Goal: Information Seeking & Learning: Compare options

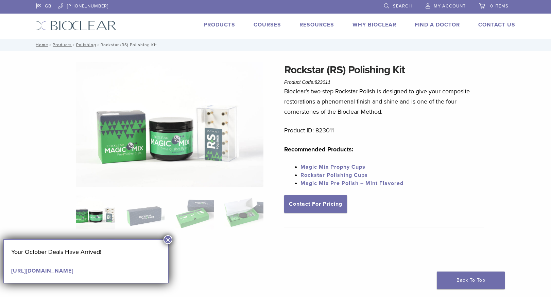
click at [166, 240] on button "×" at bounding box center [167, 239] width 9 height 9
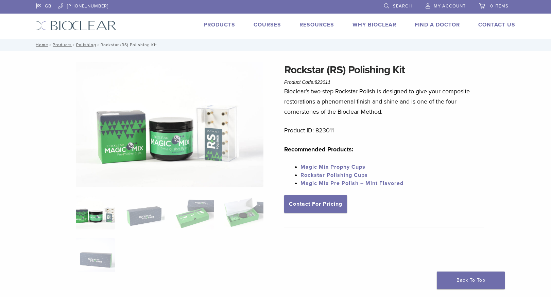
click at [216, 28] on link "Products" at bounding box center [219, 24] width 32 height 7
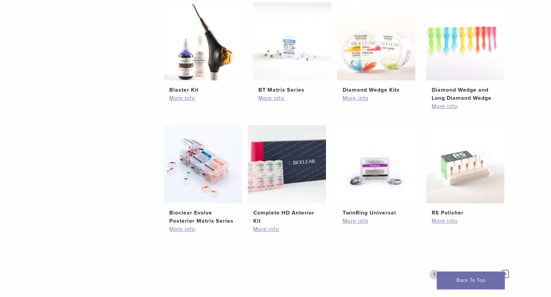
scroll to position [436, 0]
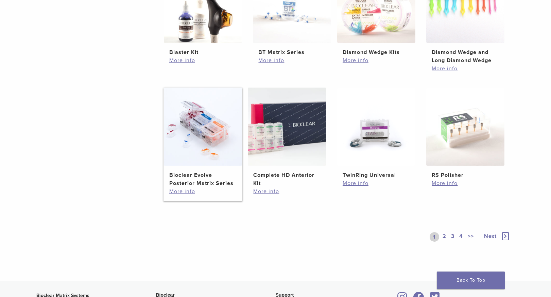
click at [215, 141] on img at bounding box center [203, 127] width 78 height 78
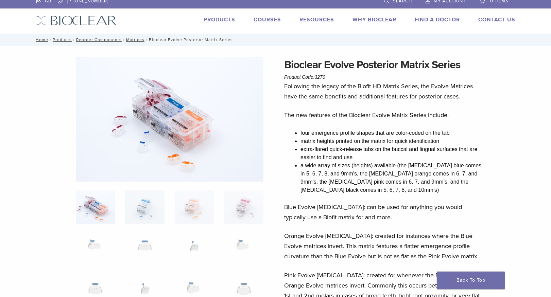
scroll to position [65, 0]
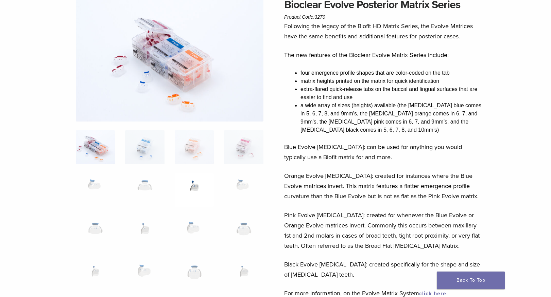
click at [194, 187] on img at bounding box center [194, 190] width 39 height 34
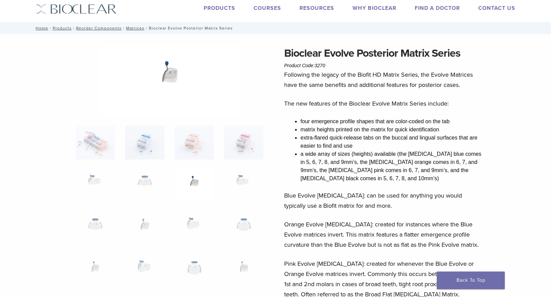
scroll to position [17, 0]
click at [236, 183] on img at bounding box center [243, 185] width 39 height 34
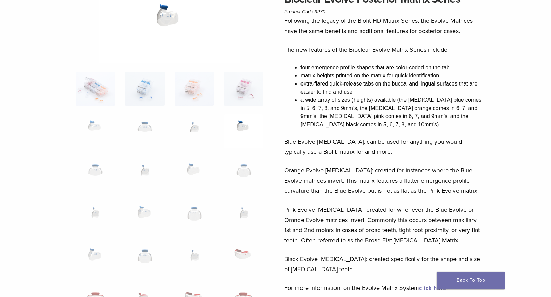
scroll to position [71, 0]
click at [192, 215] on img at bounding box center [194, 217] width 39 height 34
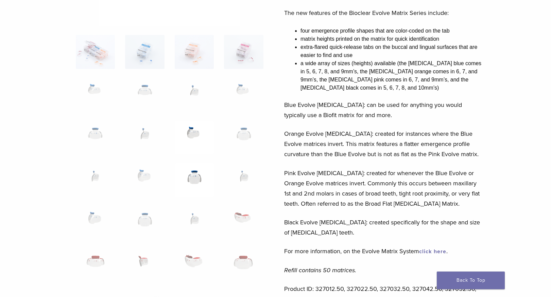
scroll to position [108, 0]
click at [144, 258] on img at bounding box center [144, 265] width 39 height 34
click at [191, 216] on img at bounding box center [194, 222] width 39 height 34
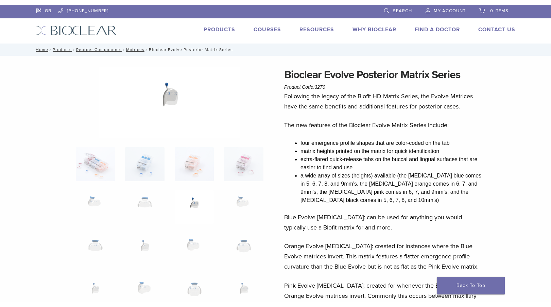
scroll to position [0, 0]
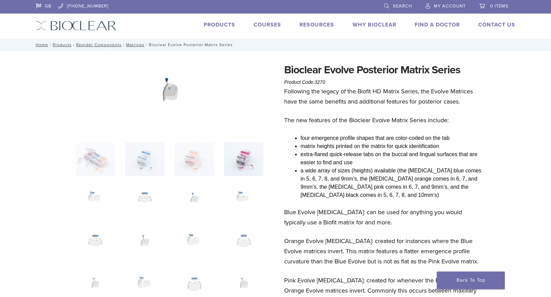
click at [234, 158] on img at bounding box center [243, 159] width 39 height 34
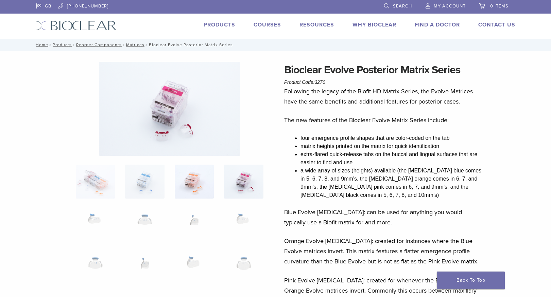
click at [191, 177] on img at bounding box center [194, 182] width 39 height 34
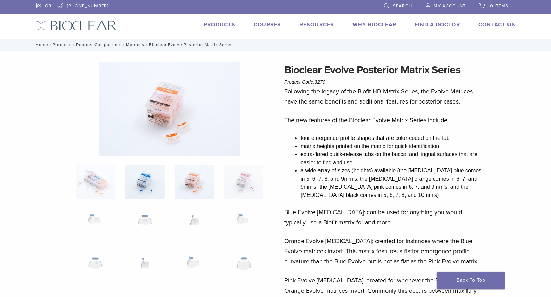
click at [157, 182] on img at bounding box center [144, 182] width 39 height 34
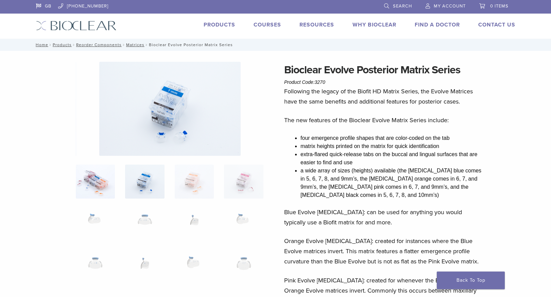
click at [105, 184] on img at bounding box center [95, 182] width 39 height 34
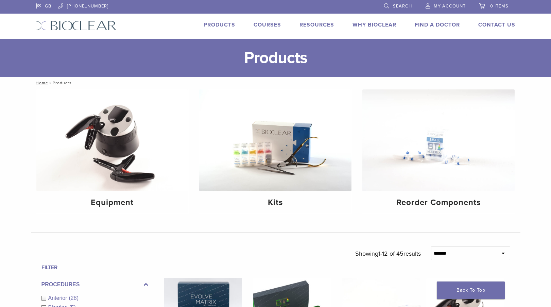
scroll to position [436, 0]
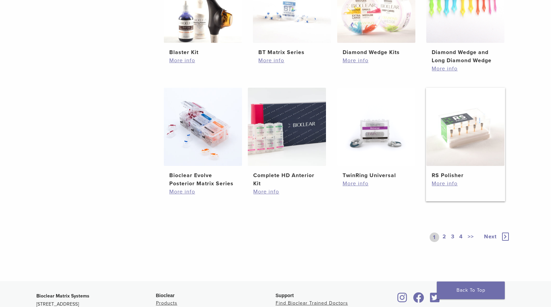
click at [474, 161] on img at bounding box center [465, 127] width 78 height 78
click at [445, 237] on link "2" at bounding box center [444, 237] width 6 height 10
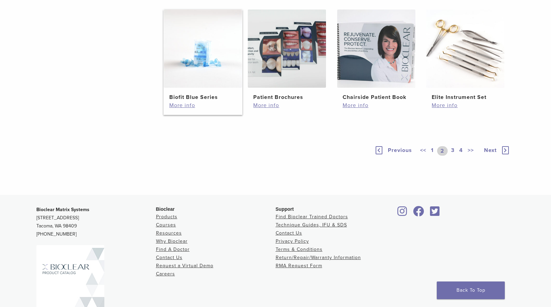
click at [204, 88] on img at bounding box center [203, 49] width 78 height 78
click at [447, 88] on img at bounding box center [465, 49] width 78 height 78
click at [451, 156] on link "3" at bounding box center [452, 151] width 6 height 10
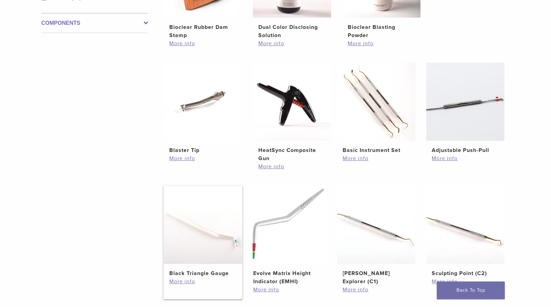
scroll to position [340, 0]
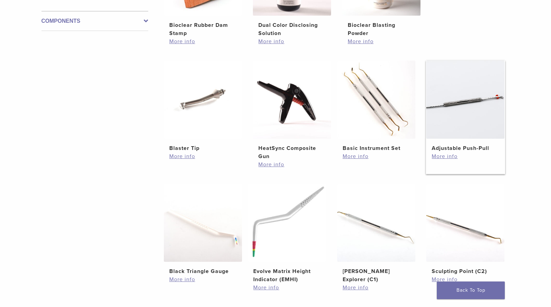
click at [471, 116] on img at bounding box center [465, 99] width 78 height 78
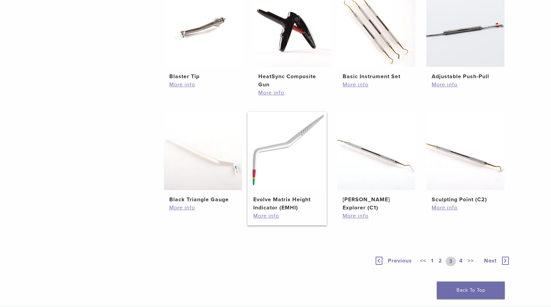
scroll to position [412, 0]
click at [461, 259] on link "4" at bounding box center [461, 261] width 6 height 10
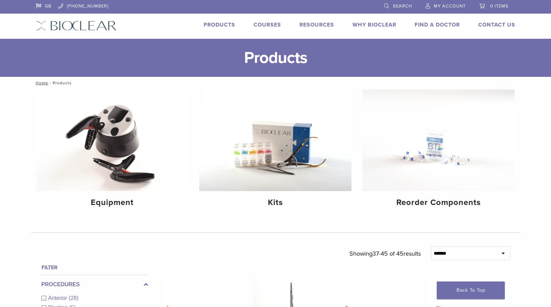
click at [213, 25] on link "Products" at bounding box center [219, 24] width 32 height 7
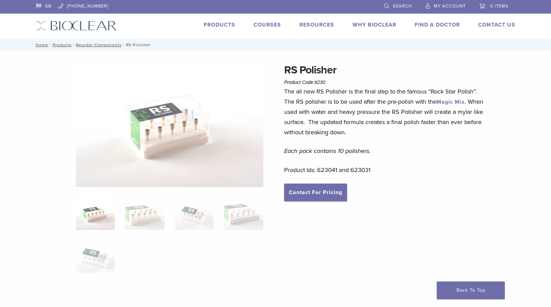
click at [217, 223] on ol at bounding box center [170, 239] width 198 height 86
click at [210, 223] on img at bounding box center [194, 213] width 39 height 34
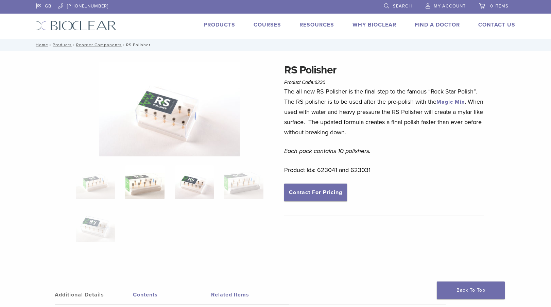
click at [142, 181] on img at bounding box center [144, 182] width 39 height 34
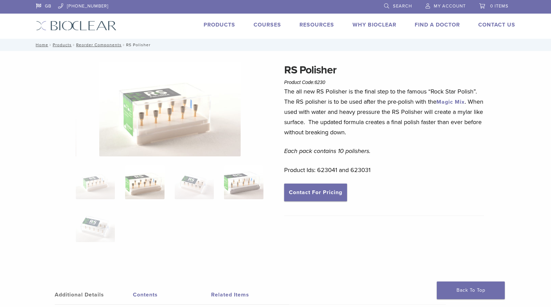
click at [224, 182] on img at bounding box center [243, 182] width 39 height 34
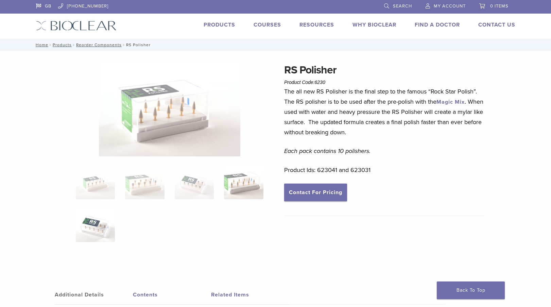
click at [98, 230] on img at bounding box center [95, 225] width 39 height 34
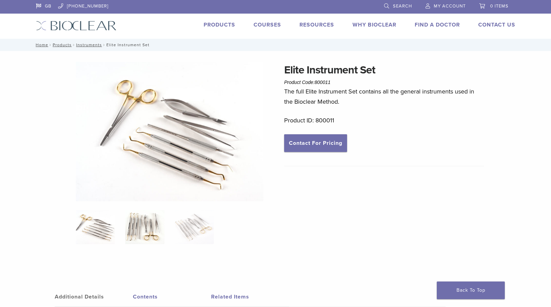
click at [141, 233] on img at bounding box center [144, 227] width 39 height 34
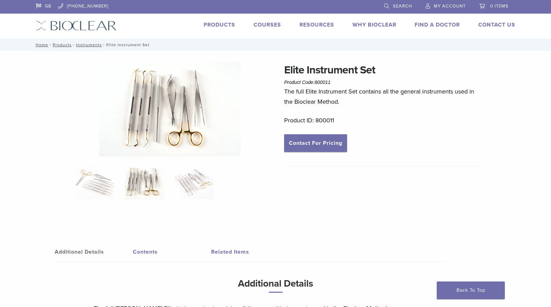
click at [159, 100] on img at bounding box center [169, 109] width 141 height 94
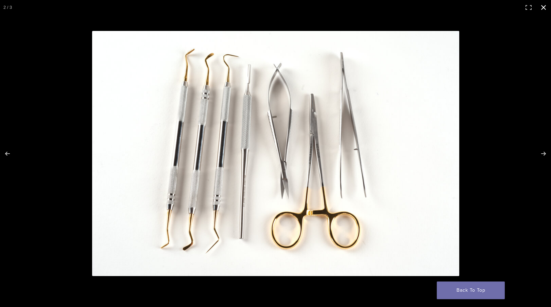
click at [541, 9] on button "Close (Esc)" at bounding box center [543, 7] width 15 height 15
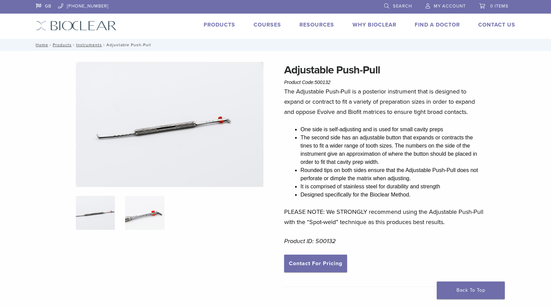
click at [146, 215] on img at bounding box center [144, 213] width 39 height 34
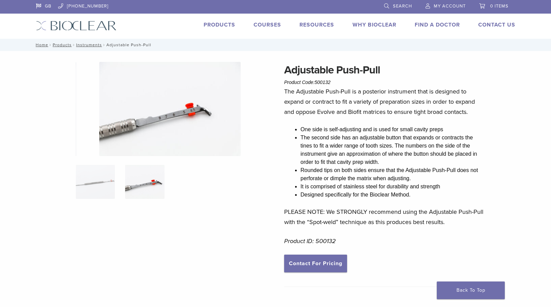
click at [163, 110] on img at bounding box center [169, 109] width 141 height 94
